Goal: Task Accomplishment & Management: Use online tool/utility

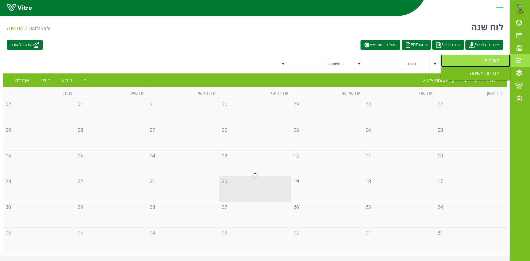
click at [489, 60] on span "משימות" at bounding box center [495, 60] width 22 height 7
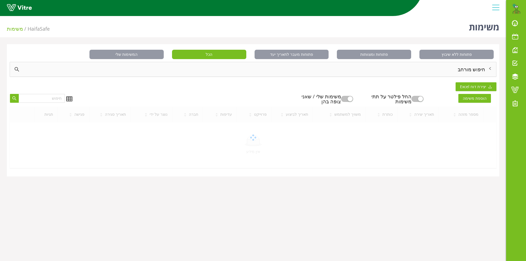
click at [466, 69] on div "חיפוש מורחב" at bounding box center [253, 69] width 486 height 14
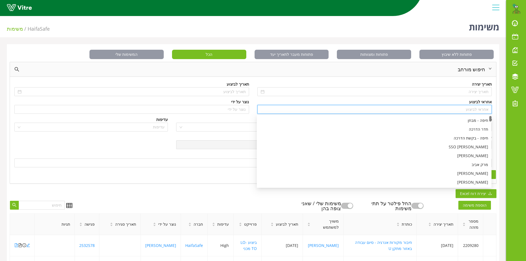
click at [476, 109] on input "search" at bounding box center [374, 109] width 228 height 8
type input "n"
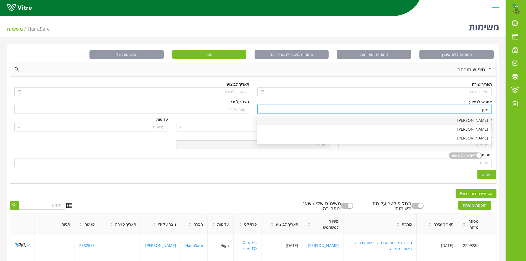
click at [472, 121] on div "[PERSON_NAME]" at bounding box center [374, 120] width 228 height 6
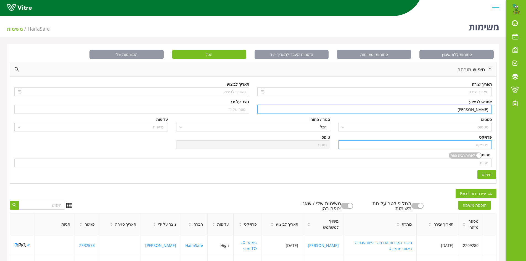
type input "[PERSON_NAME]"
click at [483, 143] on input "search" at bounding box center [414, 144] width 147 height 8
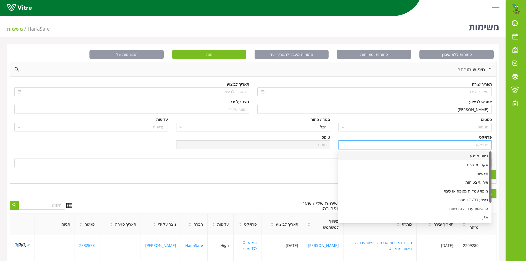
click at [484, 157] on div "דיווח מפגע" at bounding box center [414, 156] width 147 height 6
type input "דיווח מפגע"
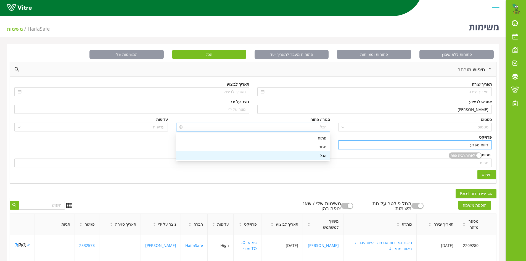
click at [316, 127] on span "הכל" at bounding box center [252, 127] width 147 height 8
click at [324, 148] on div "סגור" at bounding box center [252, 147] width 147 height 6
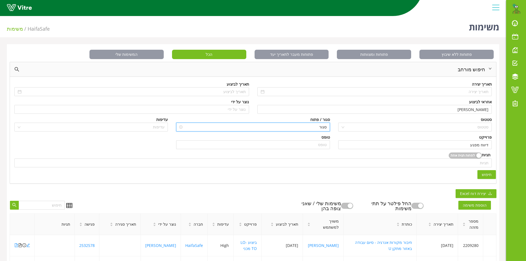
click at [314, 127] on span "סגור" at bounding box center [252, 127] width 147 height 8
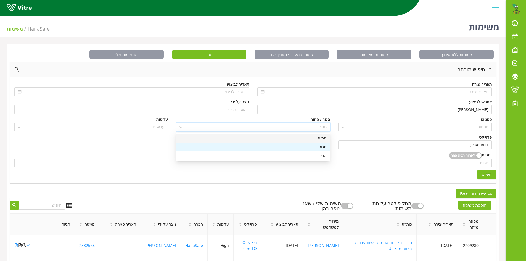
click at [322, 138] on div "פתוח" at bounding box center [252, 138] width 147 height 6
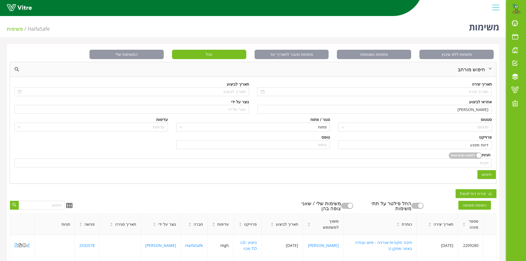
click at [486, 175] on span "חיפוש" at bounding box center [486, 174] width 10 height 6
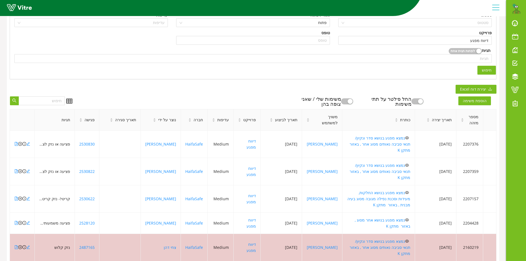
scroll to position [110, 0]
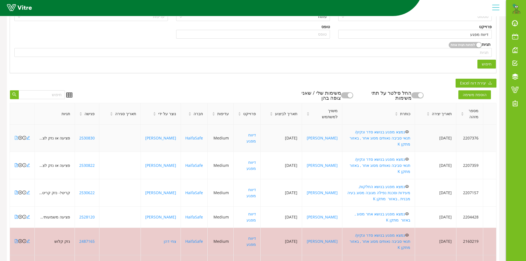
click at [16, 136] on icon "file-pdf" at bounding box center [16, 138] width 3 height 4
click at [20, 136] on icon "close-circle" at bounding box center [20, 138] width 4 height 4
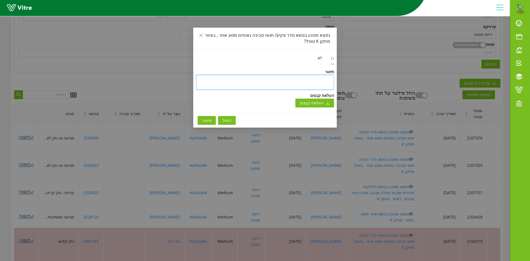
click at [330, 79] on textarea at bounding box center [265, 82] width 138 height 15
type textarea "ט"
type textarea "טו"
type textarea "טופ"
type textarea "טופל"
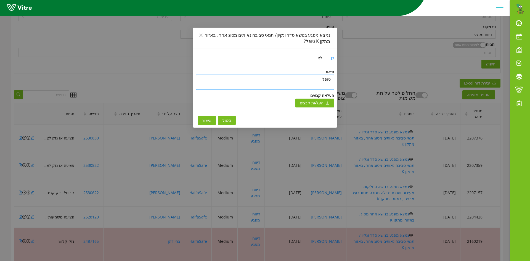
type textarea "טופל"
type textarea "טופל ו"
type textarea "טופל ונ"
type textarea "טופל וני"
type textarea "טופל וניס"
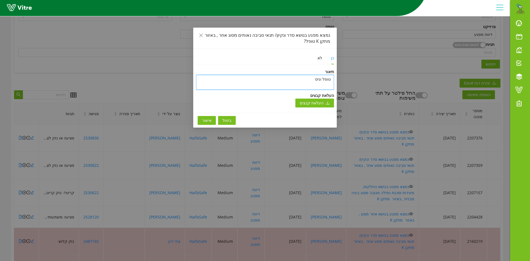
type textarea "טופל וניסג"
type textarea "טופל וניסגר"
type textarea "טופל וניסגר ב"
type textarea "טופל וניסגר בת"
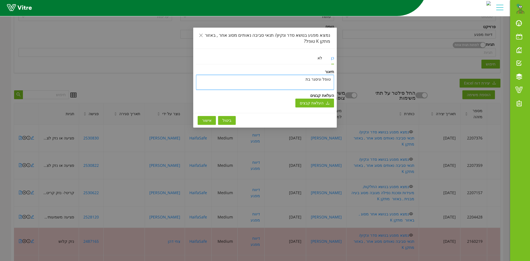
type textarea "טופל וניסגר בתו"
type textarea "טופל וניסגר בתוכ"
type textarea "טופל וניסגר בתוכנ"
type textarea "טופל וניסגר בתוכנה"
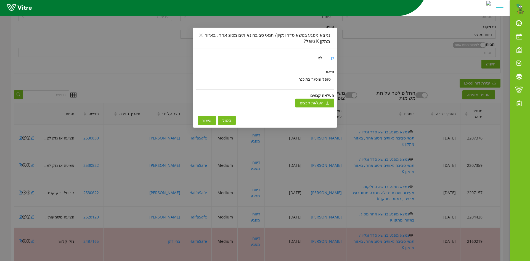
click at [207, 118] on span "אישור" at bounding box center [206, 120] width 9 height 6
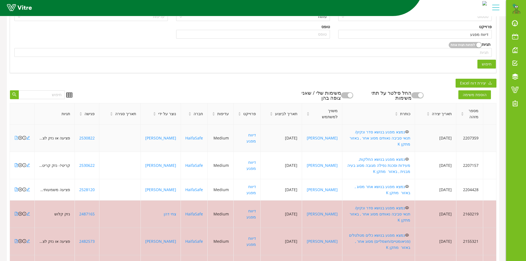
click at [15, 136] on icon "file-pdf" at bounding box center [16, 138] width 4 height 4
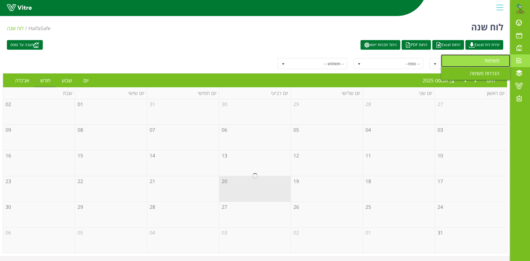
click at [485, 61] on span "משימות" at bounding box center [495, 60] width 22 height 7
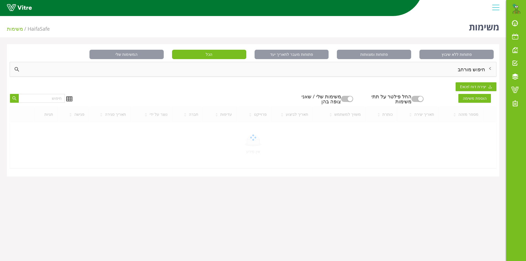
click at [477, 70] on div "חיפוש מורחב" at bounding box center [253, 69] width 486 height 14
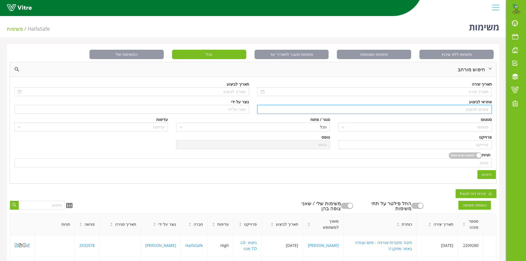
click at [474, 108] on input "search" at bounding box center [374, 109] width 228 height 8
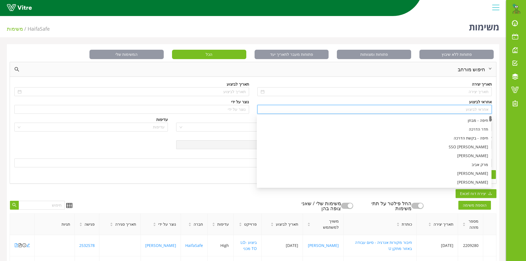
type input "n"
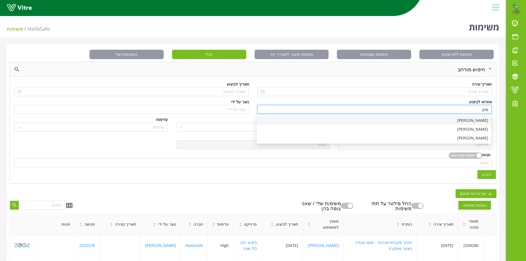
click at [476, 119] on div "[PERSON_NAME]" at bounding box center [374, 120] width 228 height 6
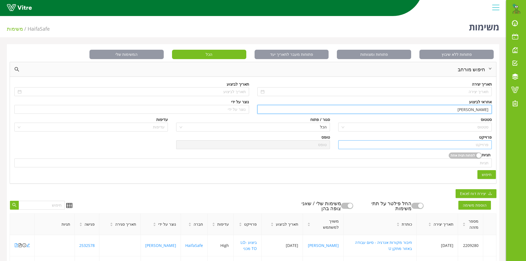
type input "[PERSON_NAME]"
click at [478, 143] on input "search" at bounding box center [414, 144] width 147 height 8
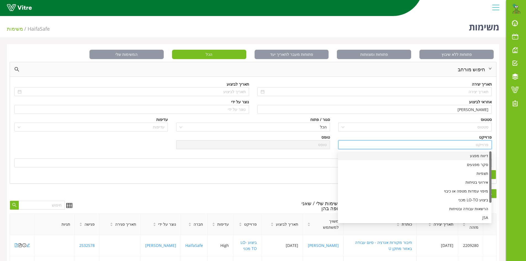
click at [480, 156] on div "דיווח מפגע" at bounding box center [414, 156] width 147 height 6
type input "דיווח מפגע"
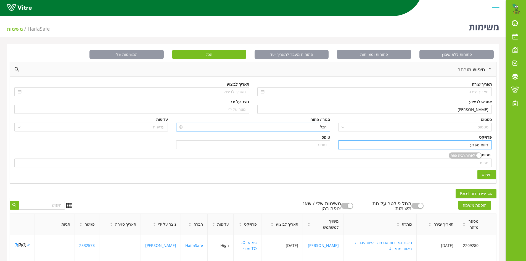
click at [327, 128] on div "הכל" at bounding box center [252, 126] width 153 height 9
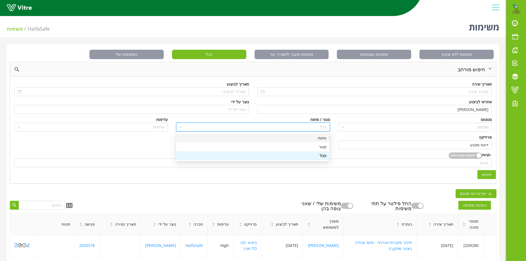
click at [322, 140] on div "פתוח" at bounding box center [252, 138] width 147 height 6
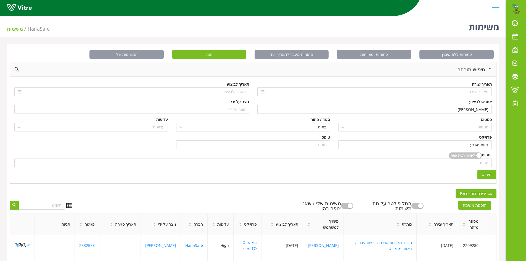
click at [480, 176] on button "חיפוש" at bounding box center [486, 174] width 18 height 9
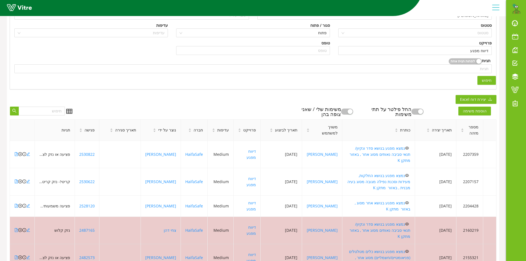
scroll to position [110, 0]
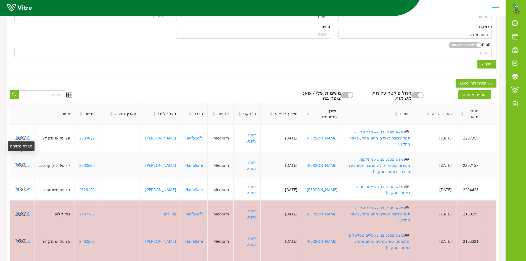
click at [20, 163] on icon "close-circle" at bounding box center [20, 165] width 4 height 4
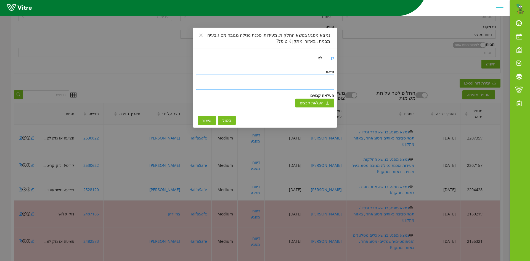
click at [287, 79] on textarea at bounding box center [265, 82] width 138 height 15
type textarea "ב"
type textarea "בו"
type textarea "בוצ"
type textarea "בוצע"
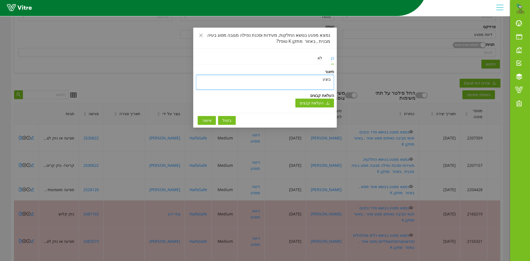
type textarea "בוצע"
type textarea "בוצע נ"
type textarea "בוצע ני"
type textarea "בוצע ניס"
type textarea "בוצע ניסו"
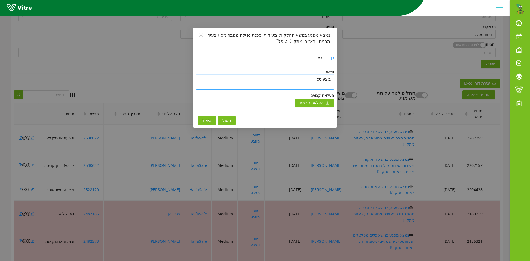
type textarea "בוצע ניסוי"
type textarea "בוצע ניסוי ל"
type textarea "בוצע ניסוי לפ"
type textarea "בוצע ניסוי לפת"
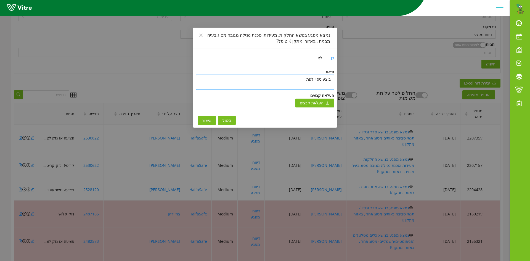
type textarea "בוצע ניסוי לפתי"
type textarea "בוצע ניסוי לפתיח"
type textarea "בוצע ניסוי לפתיחת"
type textarea "בוצע ניסוי לפתיחת מ"
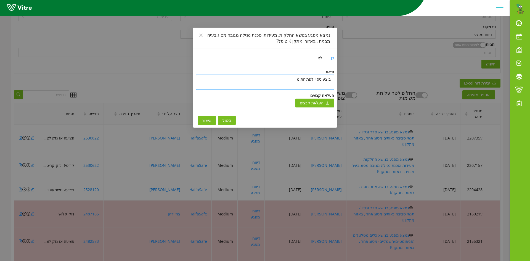
type textarea "בוצע ניסוי לפתיחת מפ"
type textarea "בוצע ניסוי לפתיחת מפג"
type textarea "בוצע ניסוי לפתיחת מפגע"
click at [203, 120] on span "אישור" at bounding box center [206, 120] width 9 height 6
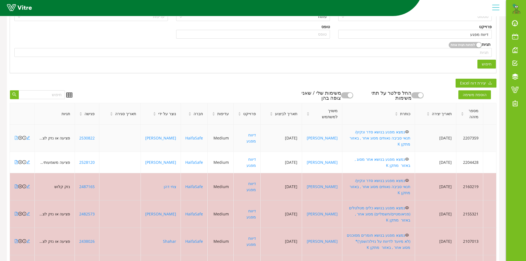
click at [15, 136] on icon "file-pdf" at bounding box center [16, 138] width 3 height 4
click at [16, 136] on icon "file-pdf" at bounding box center [16, 138] width 4 height 4
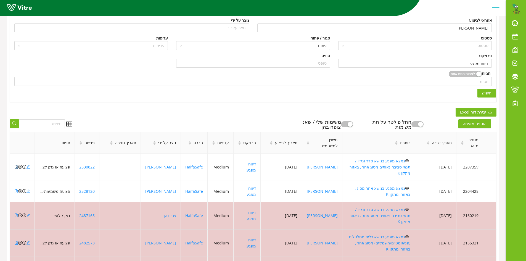
scroll to position [23, 0]
